Goal: Find contact information: Find contact information

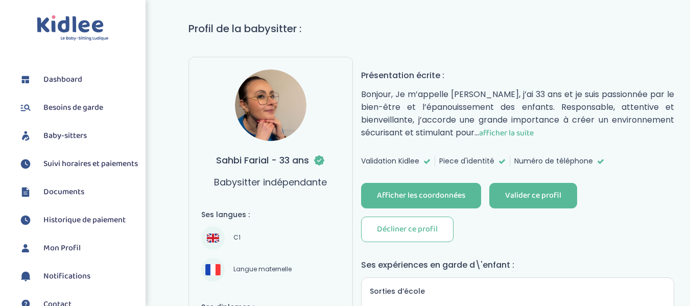
scroll to position [67, 0]
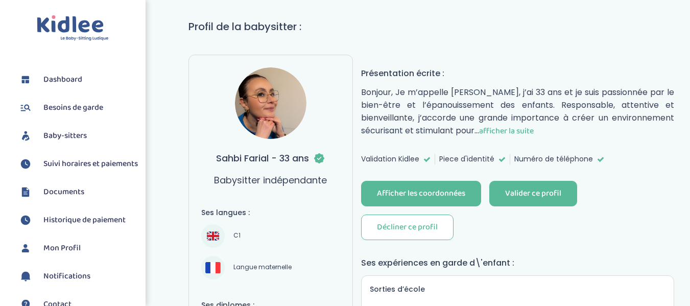
click at [509, 133] on span "afficher la suite" at bounding box center [506, 131] width 55 height 13
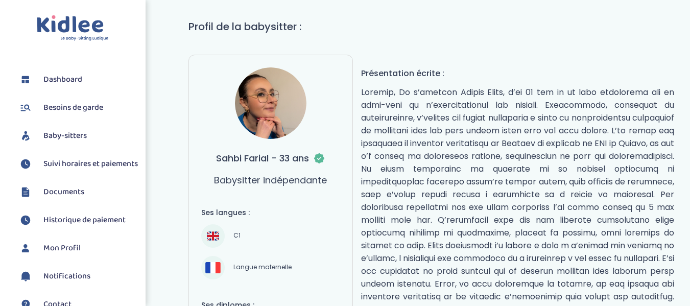
click at [276, 104] on img at bounding box center [270, 102] width 71 height 71
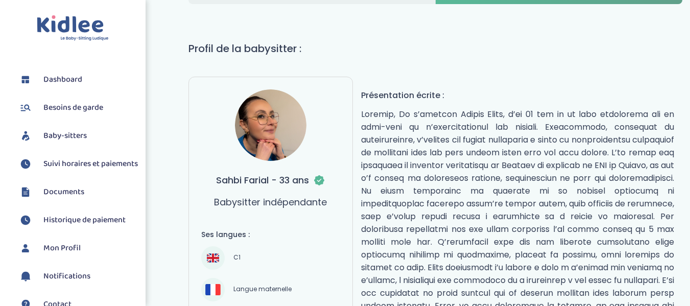
scroll to position [0, 0]
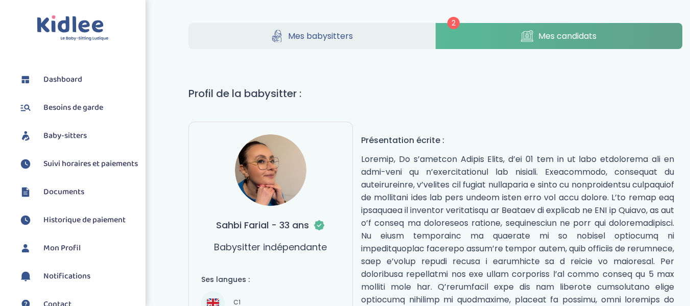
click at [589, 33] on span "Mes candidats" at bounding box center [567, 36] width 58 height 13
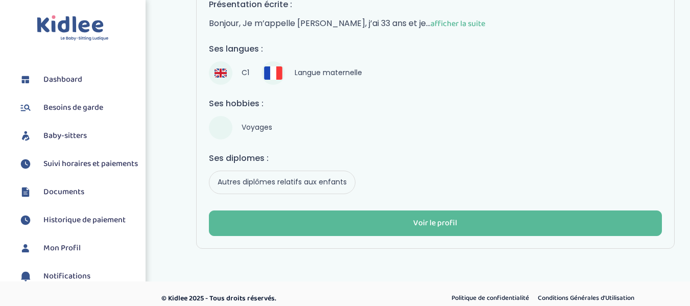
scroll to position [567, 0]
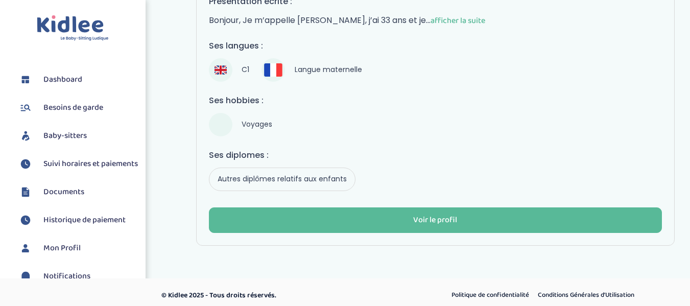
click at [276, 173] on span "Autres diplômes relatifs aux enfants" at bounding box center [282, 179] width 138 height 14
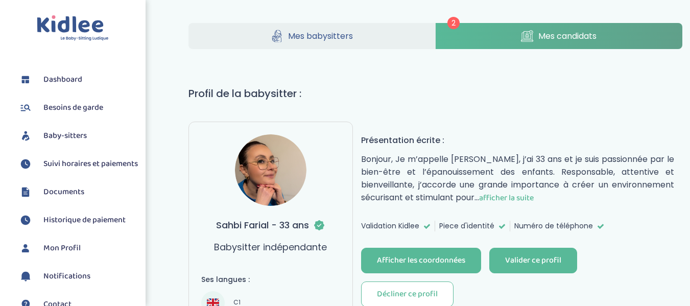
click at [530, 197] on span "afficher la suite" at bounding box center [506, 197] width 55 height 13
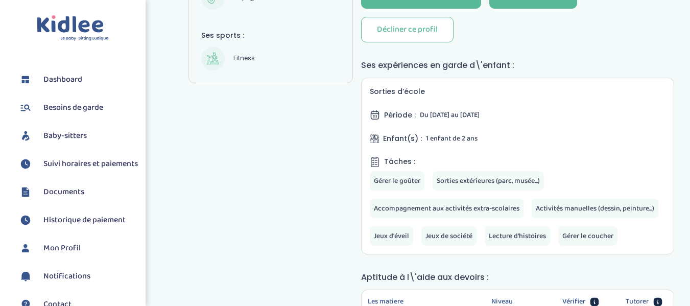
scroll to position [414, 0]
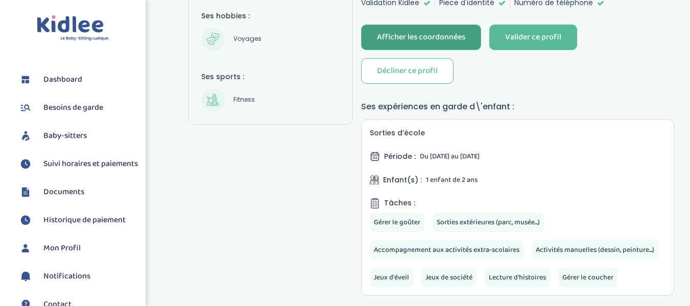
click at [440, 43] on div "Afficher les coordonnées" at bounding box center [421, 38] width 88 height 12
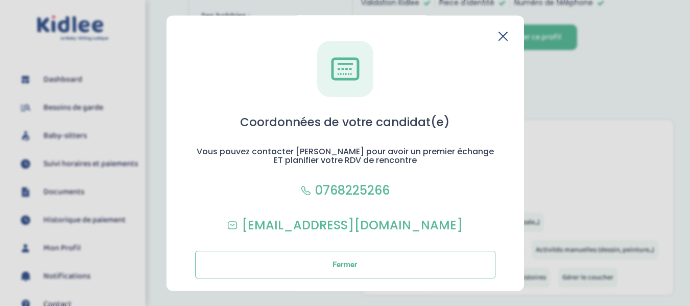
click at [499, 39] on icon at bounding box center [503, 36] width 8 height 8
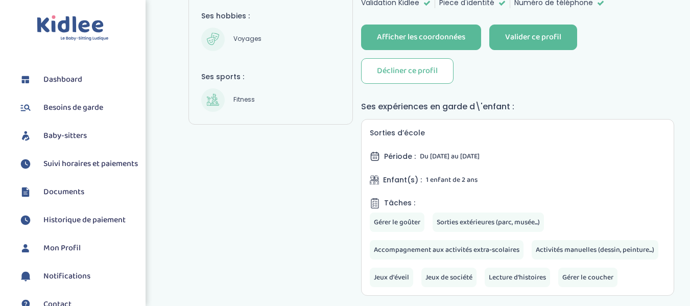
click at [78, 76] on span "Dashboard" at bounding box center [62, 79] width 39 height 12
click at [57, 76] on span "Dashboard" at bounding box center [62, 79] width 39 height 12
